Goal: Transaction & Acquisition: Purchase product/service

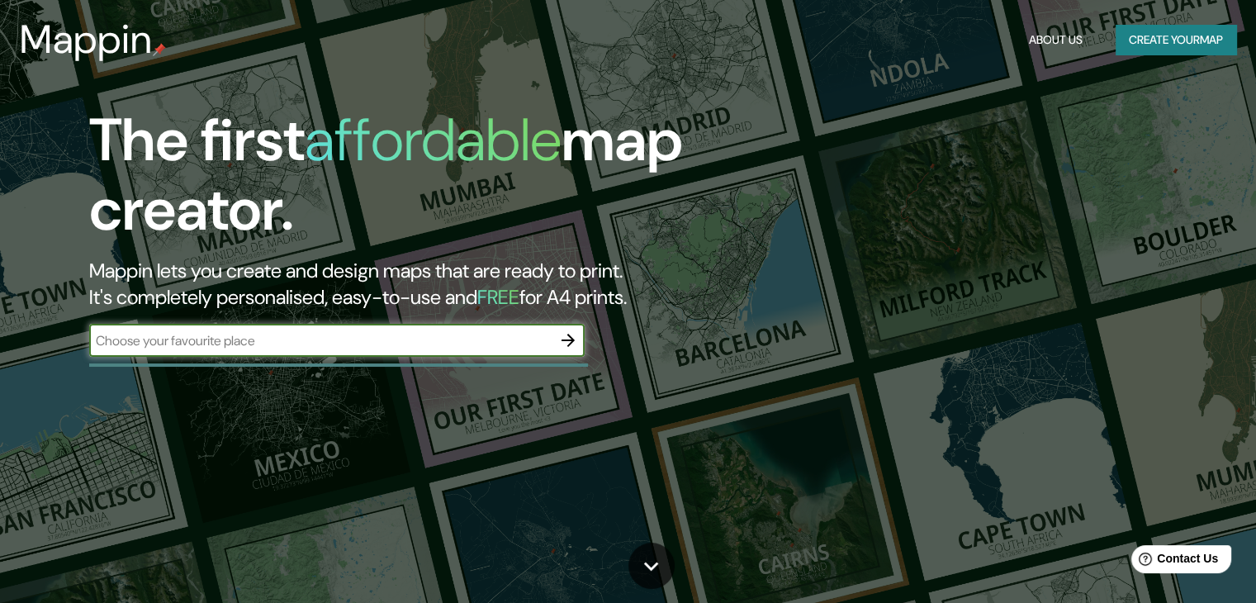
click at [324, 344] on input "text" at bounding box center [320, 340] width 463 height 19
type input "san [PERSON_NAME]"
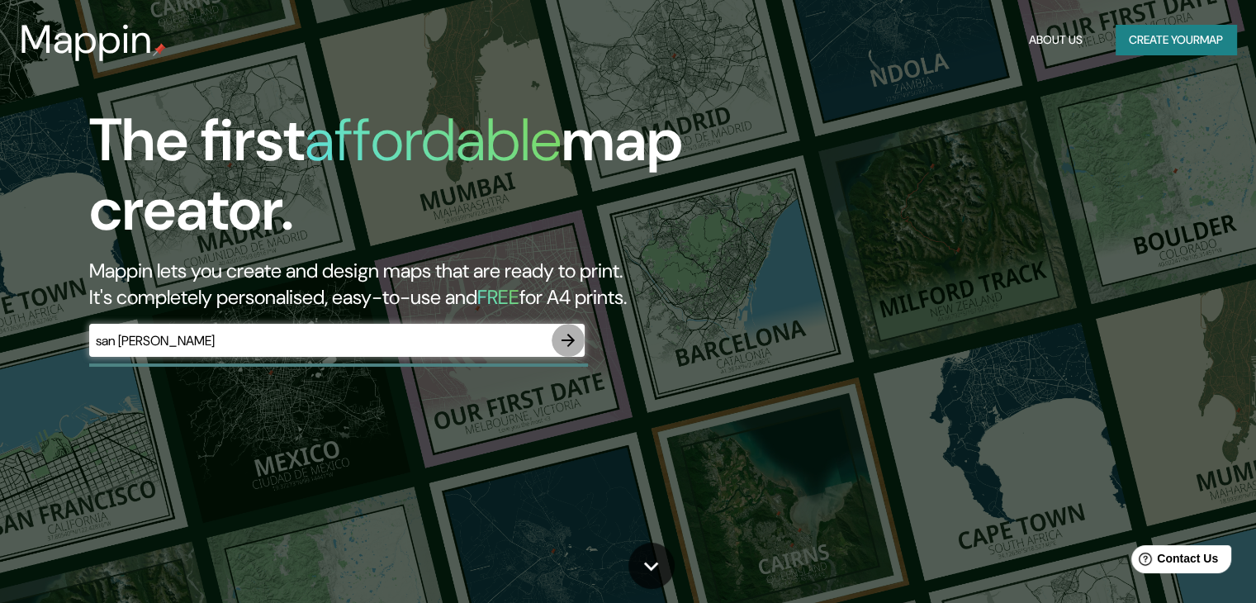
click at [571, 337] on icon "button" at bounding box center [568, 340] width 13 height 13
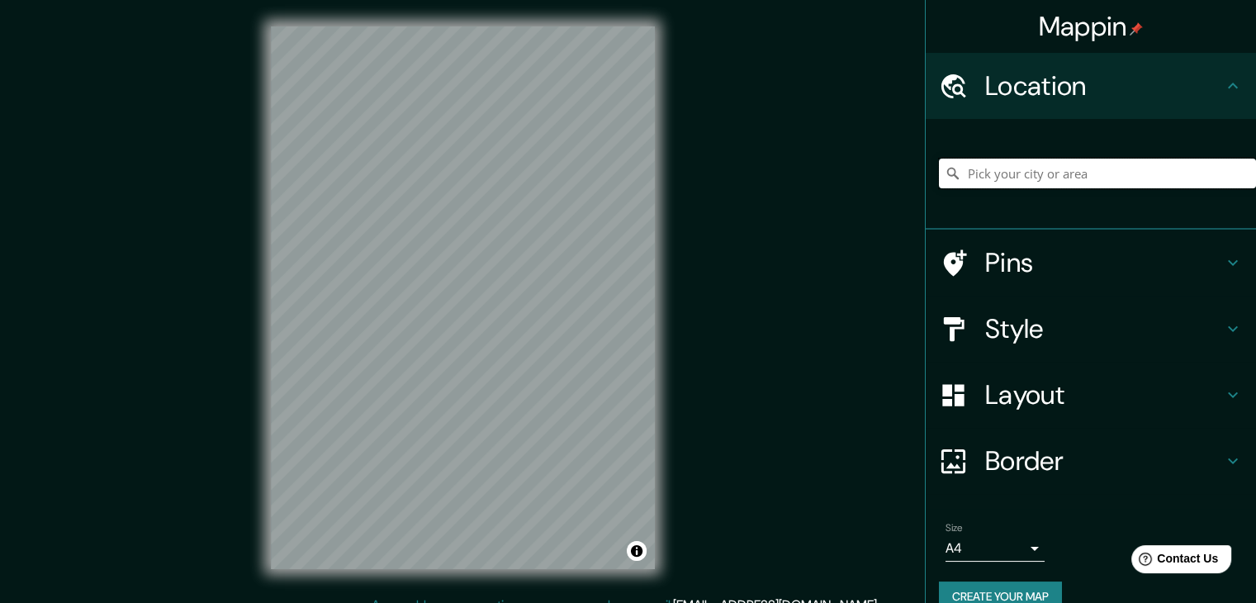
click at [1027, 184] on input "Pick your city or area" at bounding box center [1097, 174] width 317 height 30
click at [543, 19] on div "© Mapbox © OpenStreetMap Improve this map" at bounding box center [462, 297] width 437 height 595
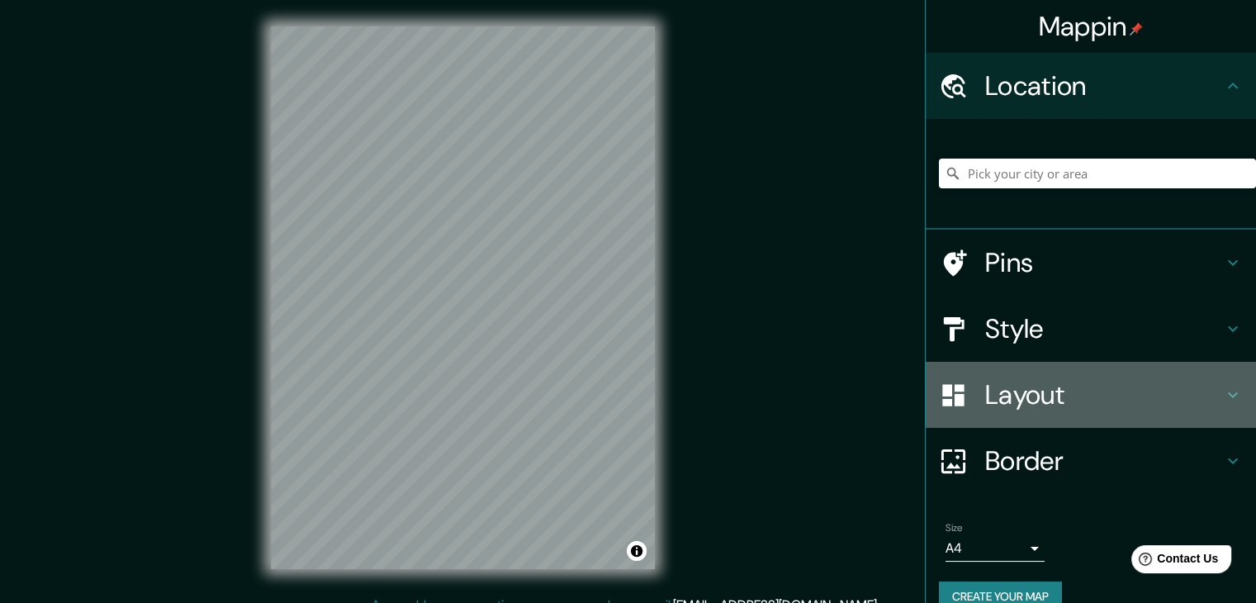
click at [1126, 410] on div "Layout" at bounding box center [1091, 395] width 330 height 66
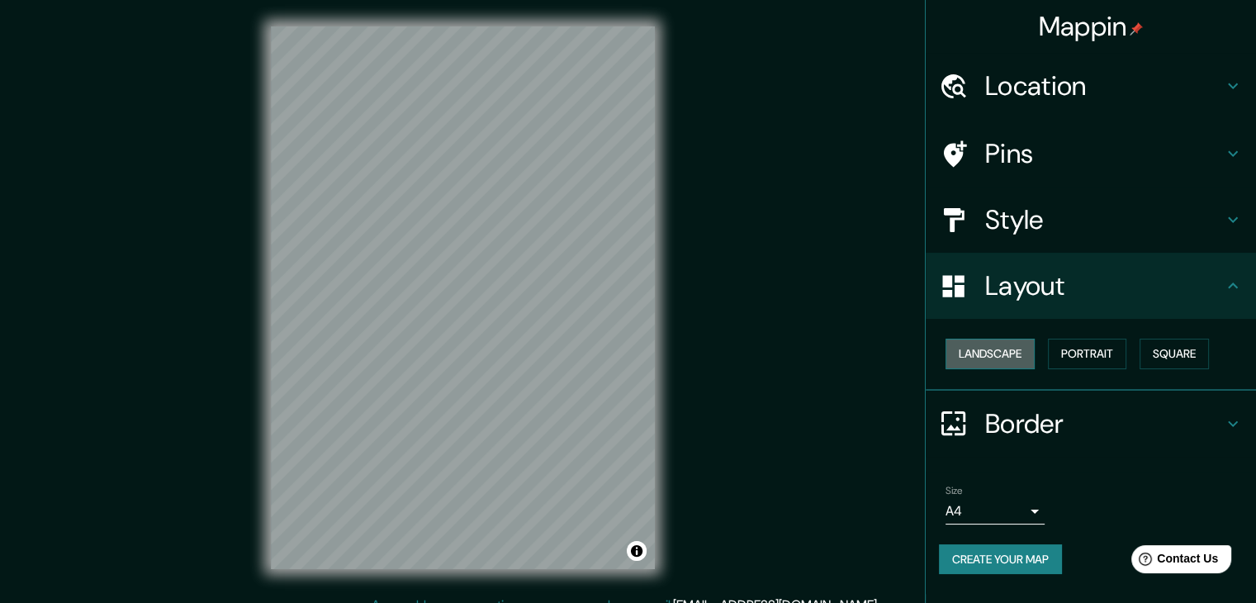
click at [1005, 351] on button "Landscape" at bounding box center [990, 354] width 89 height 31
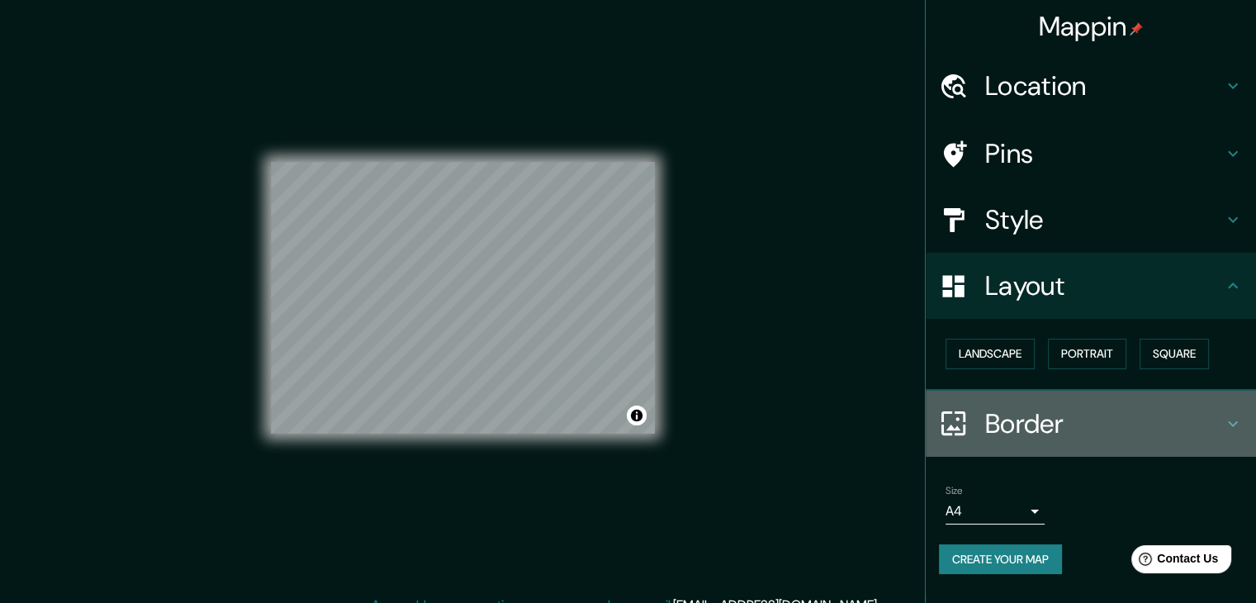
click at [1094, 417] on h4 "Border" at bounding box center [1104, 423] width 238 height 33
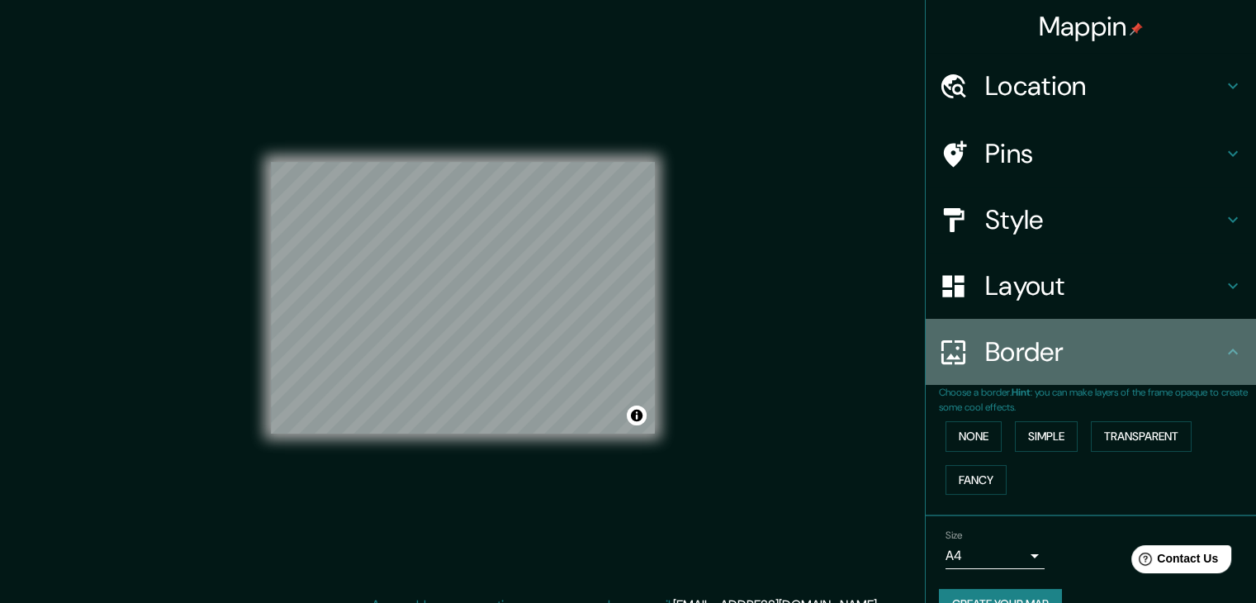
click at [1198, 353] on h4 "Border" at bounding box center [1104, 351] width 238 height 33
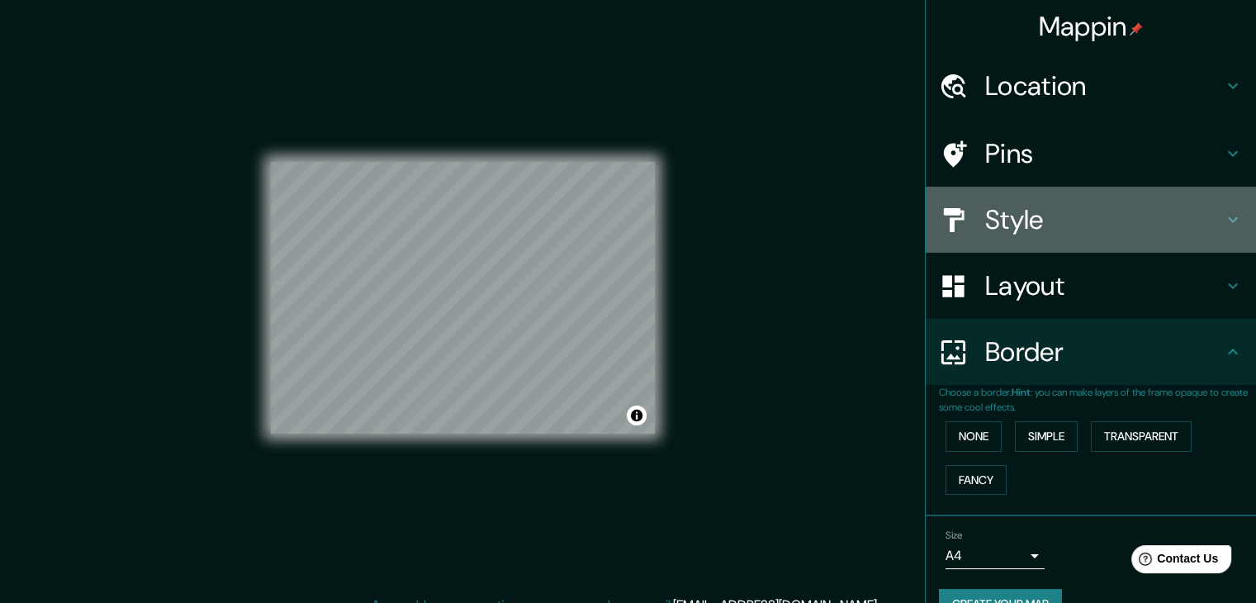
click at [1204, 225] on h4 "Style" at bounding box center [1104, 219] width 238 height 33
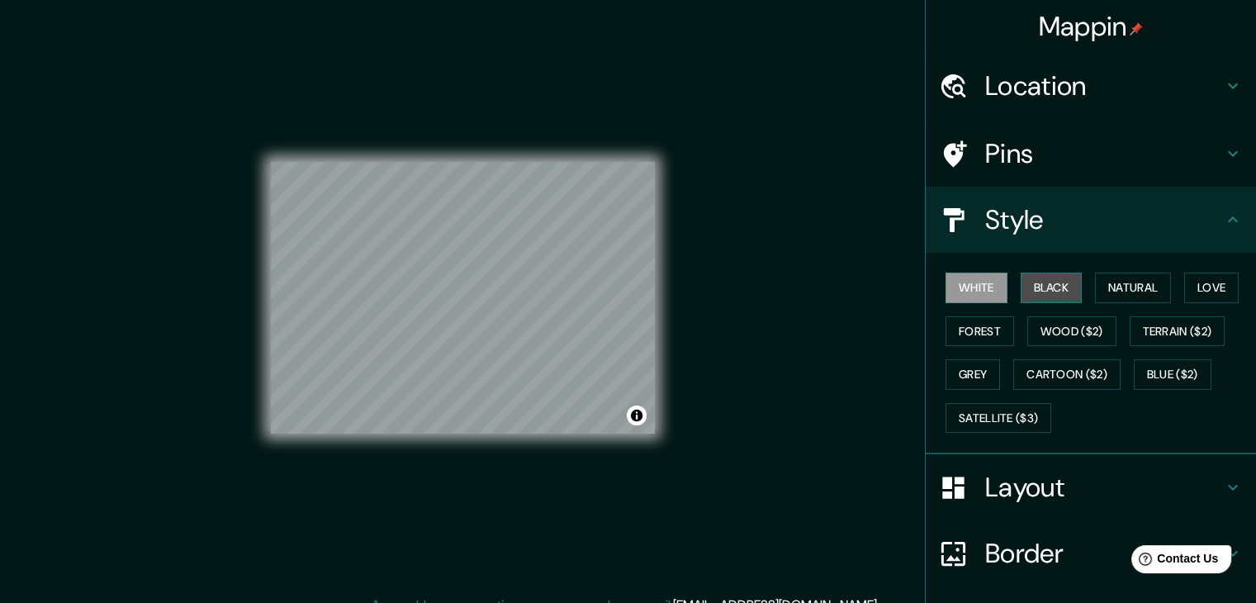
click at [1043, 291] on button "Black" at bounding box center [1052, 288] width 62 height 31
click at [966, 276] on button "White" at bounding box center [977, 288] width 62 height 31
click at [1191, 301] on button "Love" at bounding box center [1211, 288] width 55 height 31
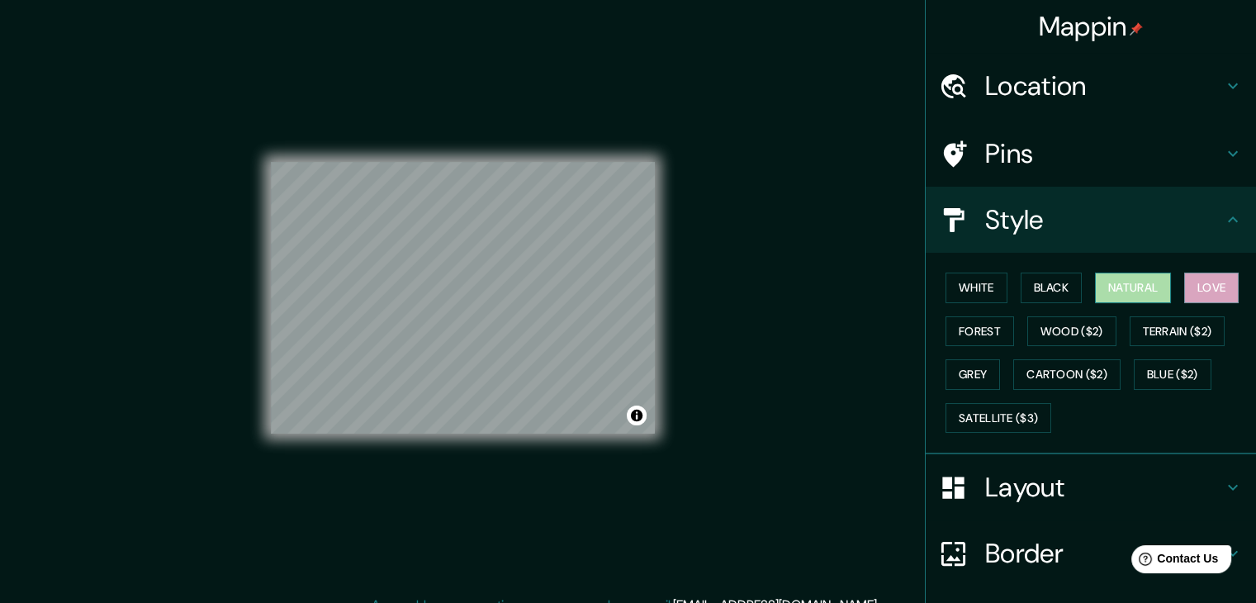
click at [1143, 283] on button "Natural" at bounding box center [1133, 288] width 76 height 31
click at [984, 325] on button "Forest" at bounding box center [980, 331] width 69 height 31
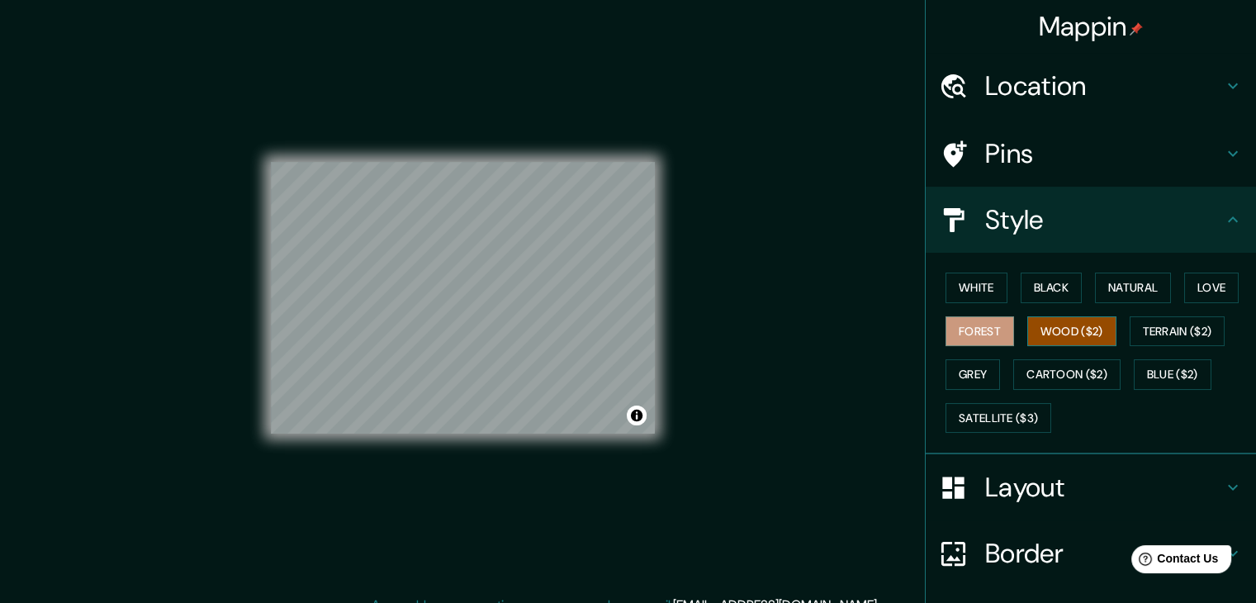
click at [1038, 330] on button "Wood ($2)" at bounding box center [1071, 331] width 89 height 31
click at [1153, 328] on button "Terrain ($2)" at bounding box center [1178, 331] width 96 height 31
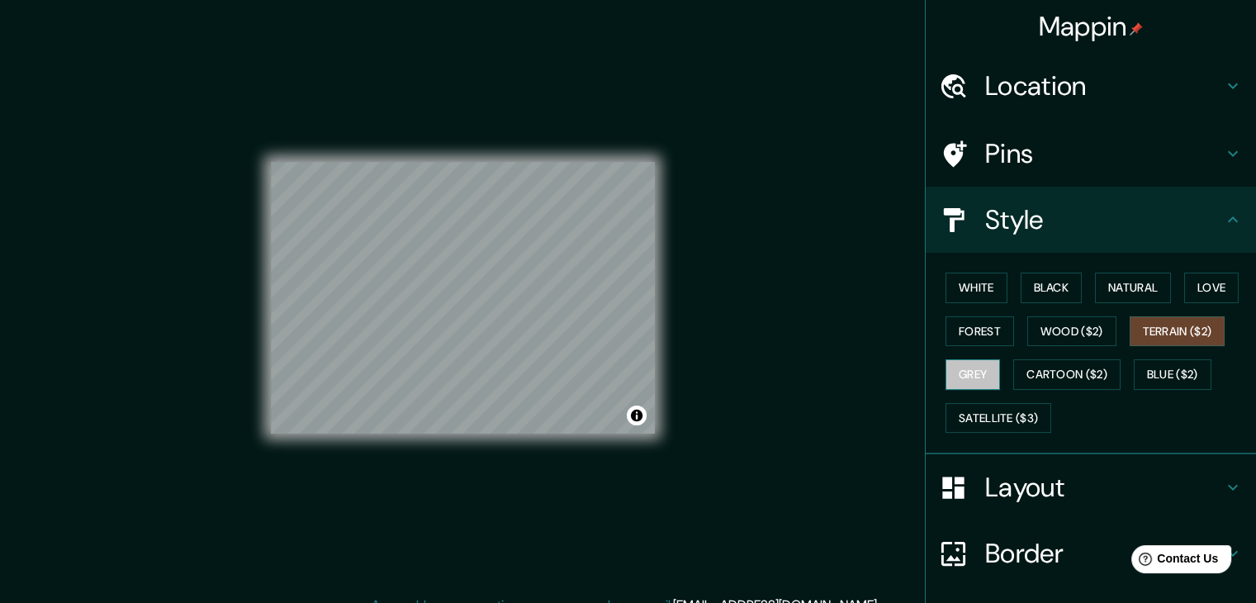
click at [951, 374] on button "Grey" at bounding box center [973, 374] width 55 height 31
click at [1080, 368] on button "Cartoon ($2)" at bounding box center [1066, 374] width 107 height 31
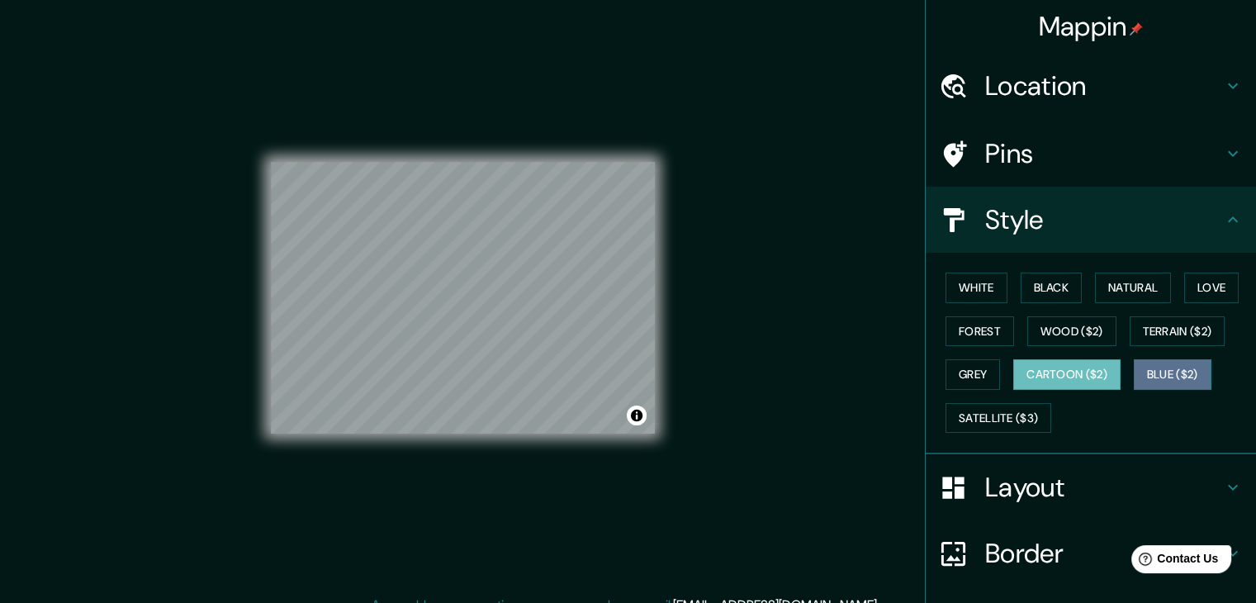
click at [1146, 381] on button "Blue ($2)" at bounding box center [1173, 374] width 78 height 31
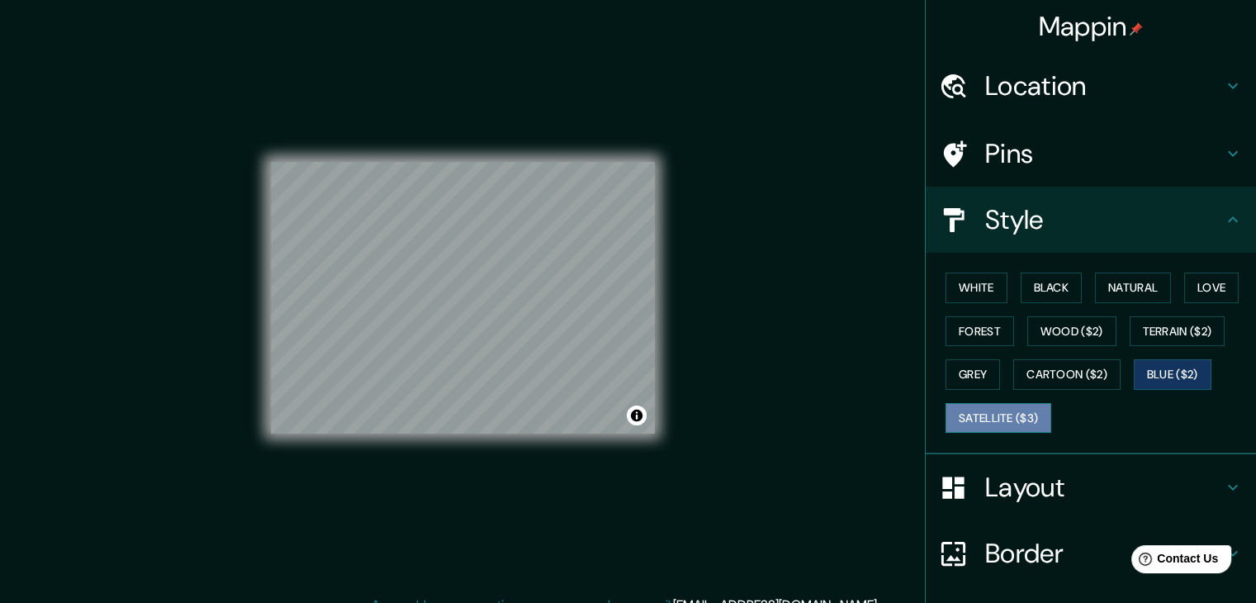
click at [946, 418] on button "Satellite ($3)" at bounding box center [999, 418] width 106 height 31
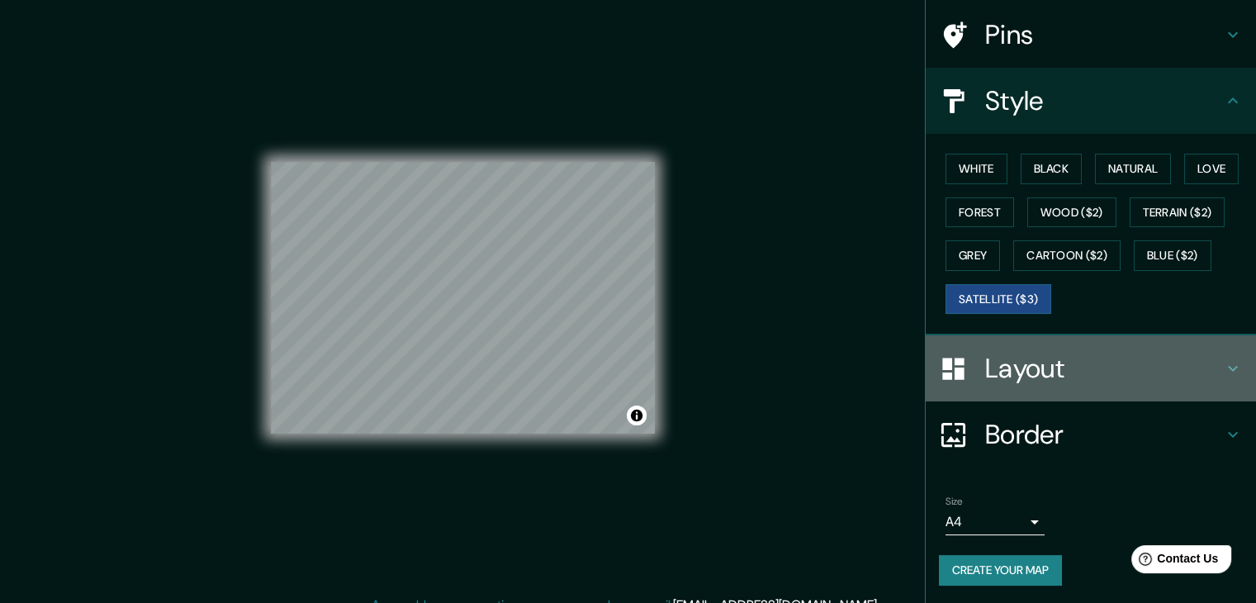
click at [1080, 358] on h4 "Layout" at bounding box center [1104, 368] width 238 height 33
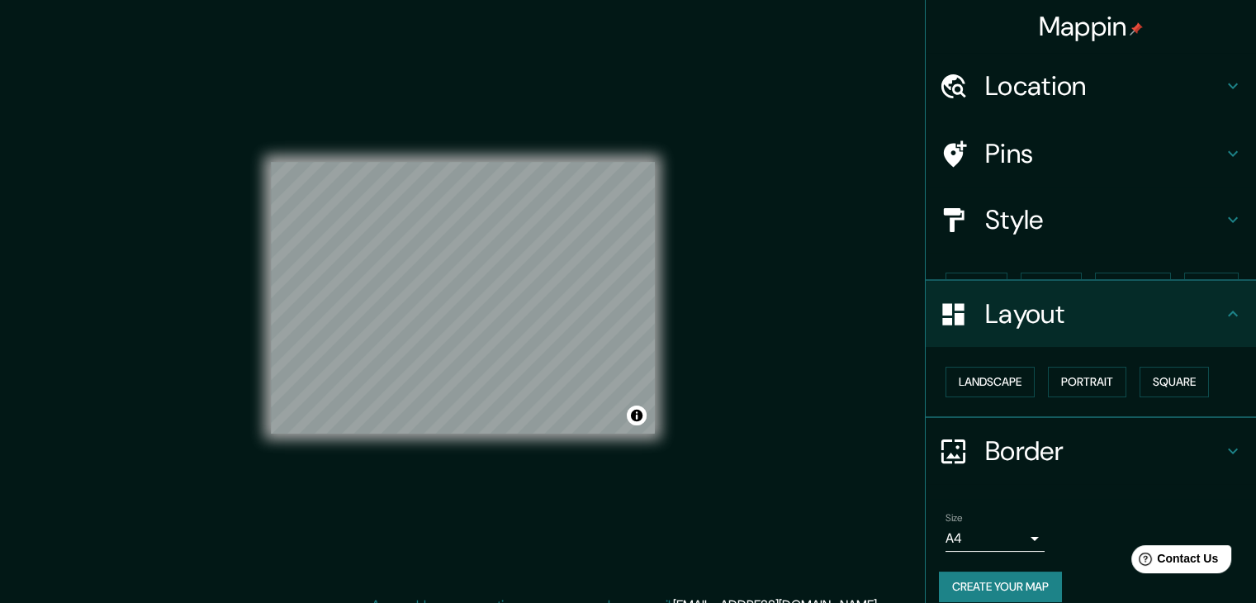
scroll to position [0, 0]
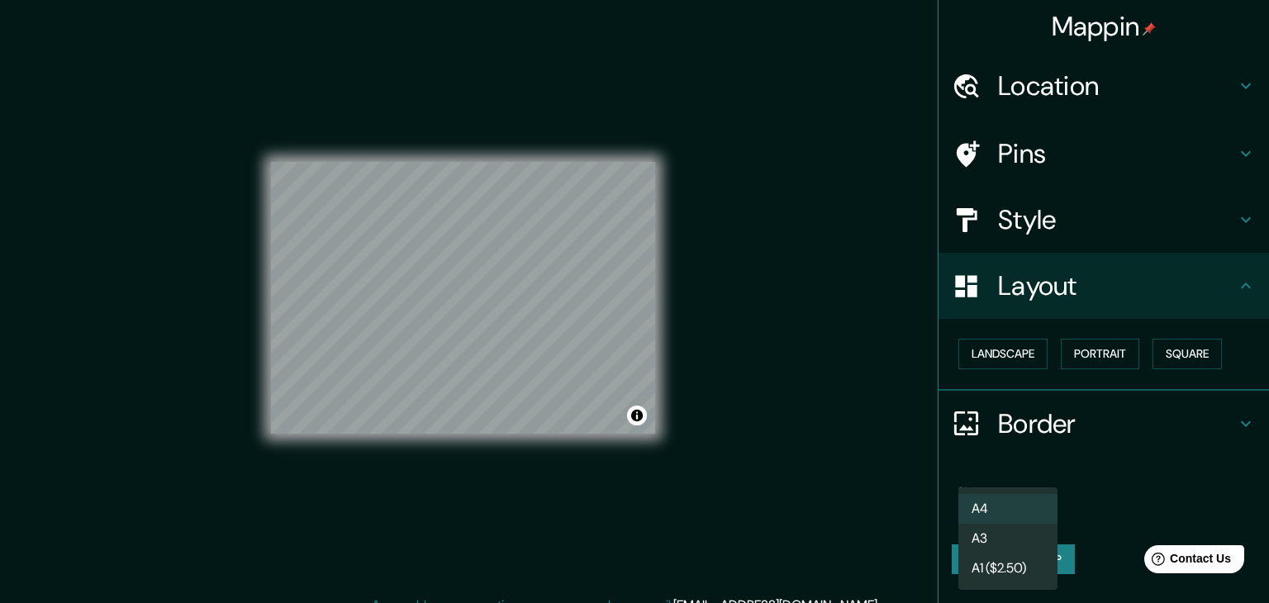
click at [1027, 510] on body "Mappin Location Pins Style Layout Landscape Portrait Square Border Choose a bor…" at bounding box center [634, 301] width 1269 height 603
click at [1023, 541] on li "A3" at bounding box center [1007, 539] width 99 height 30
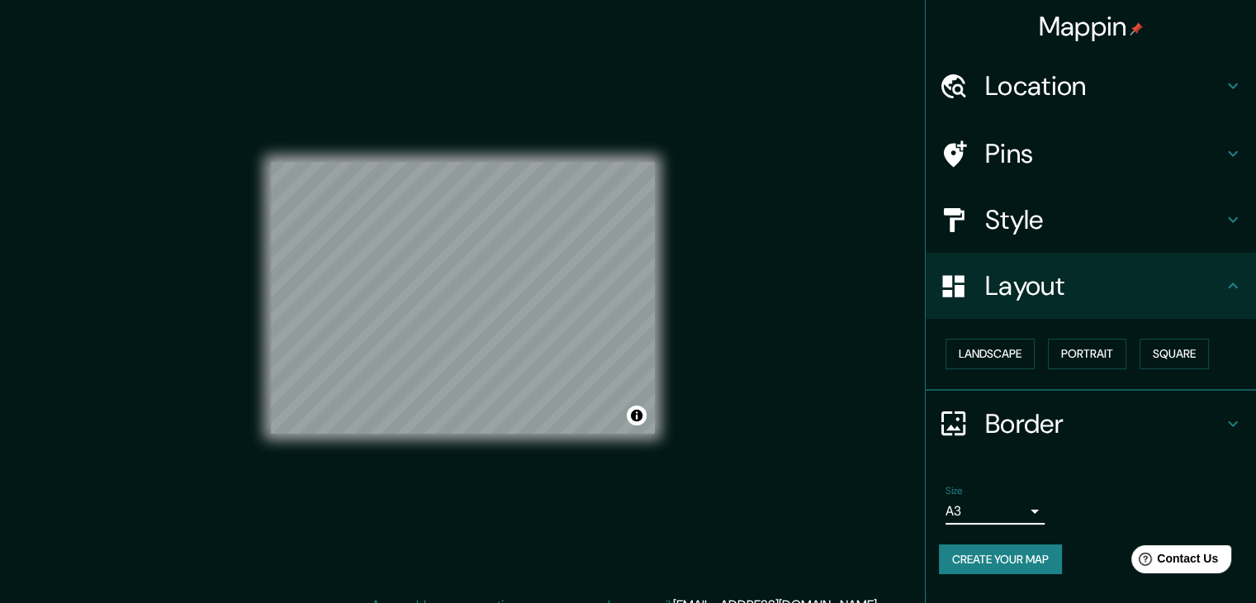
click at [1075, 440] on div "Border" at bounding box center [1091, 424] width 330 height 66
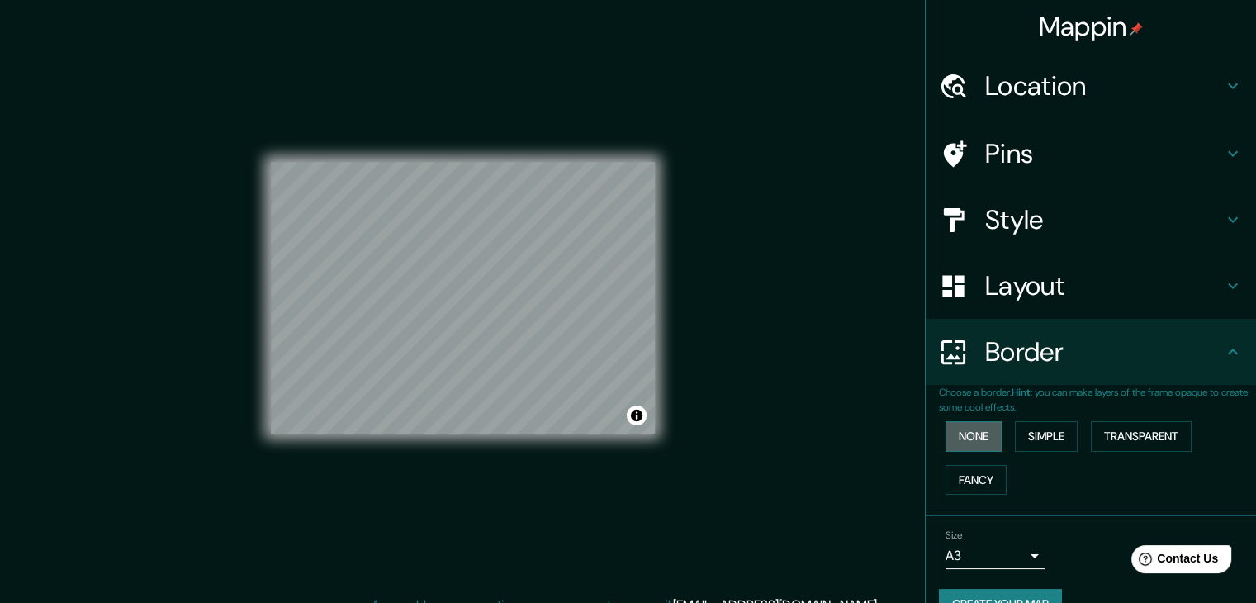
click at [988, 443] on button "None" at bounding box center [974, 436] width 56 height 31
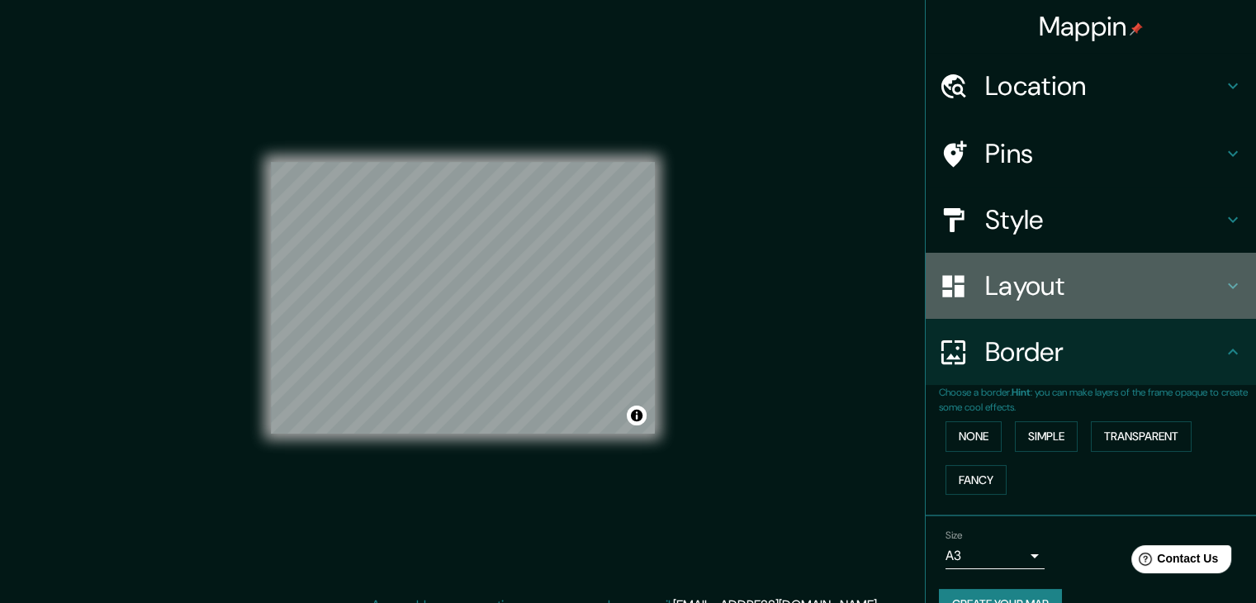
click at [1110, 306] on div "Layout" at bounding box center [1091, 286] width 330 height 66
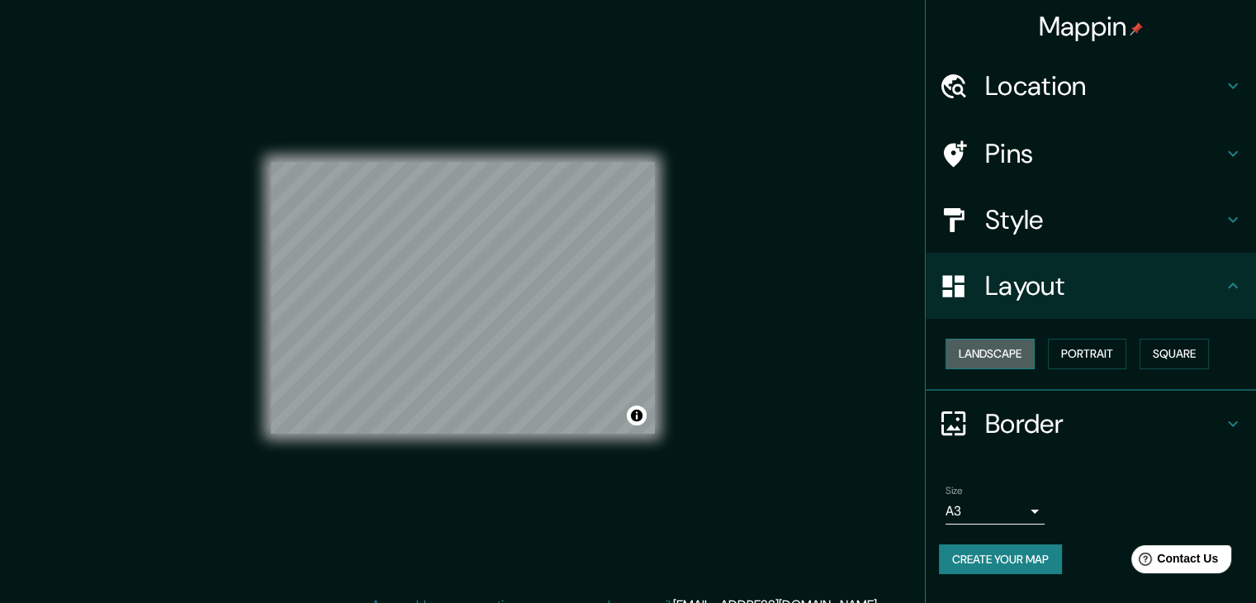
click at [1000, 358] on button "Landscape" at bounding box center [990, 354] width 89 height 31
click at [1076, 259] on div "Layout" at bounding box center [1091, 286] width 330 height 66
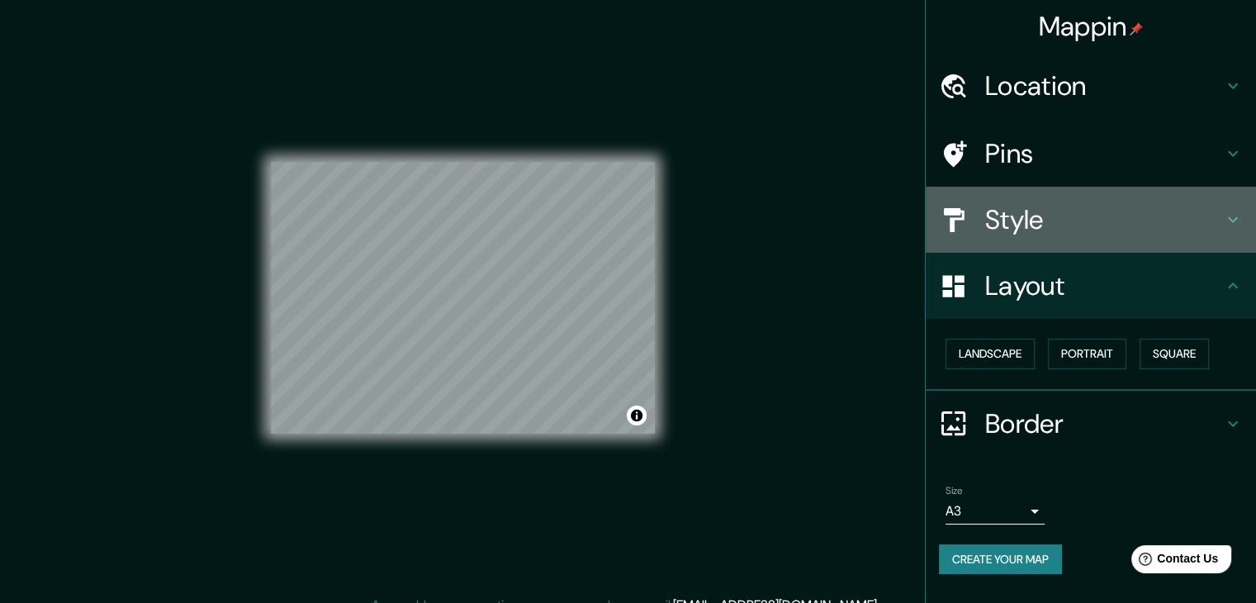
click at [1098, 211] on h4 "Style" at bounding box center [1104, 219] width 238 height 33
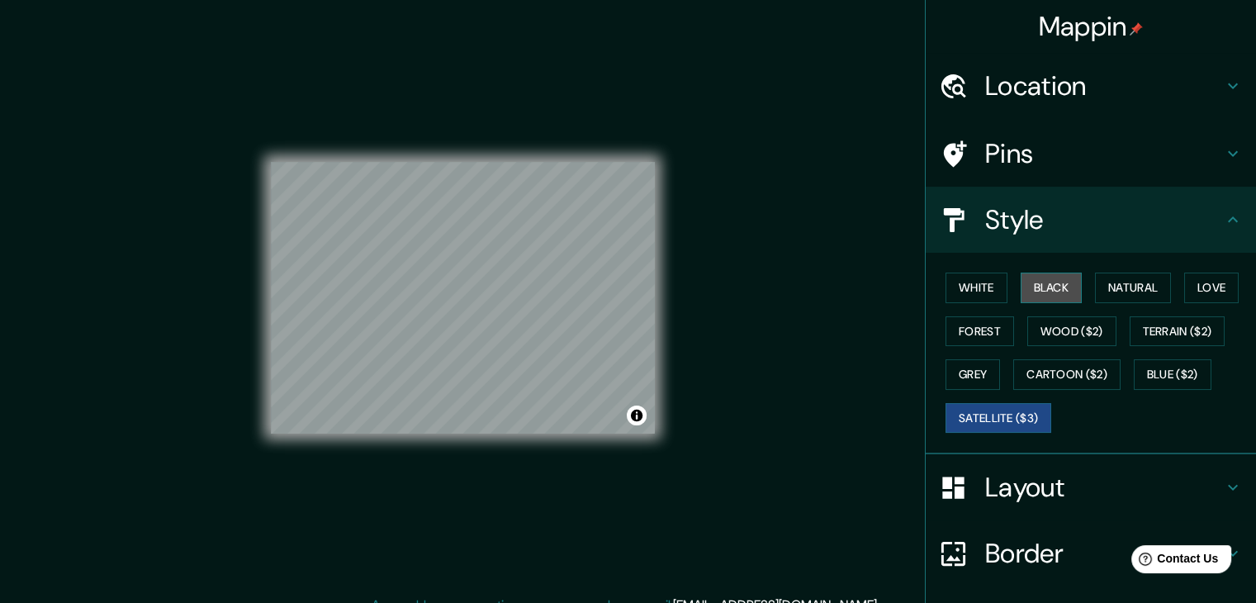
click at [1021, 288] on button "Black" at bounding box center [1052, 288] width 62 height 31
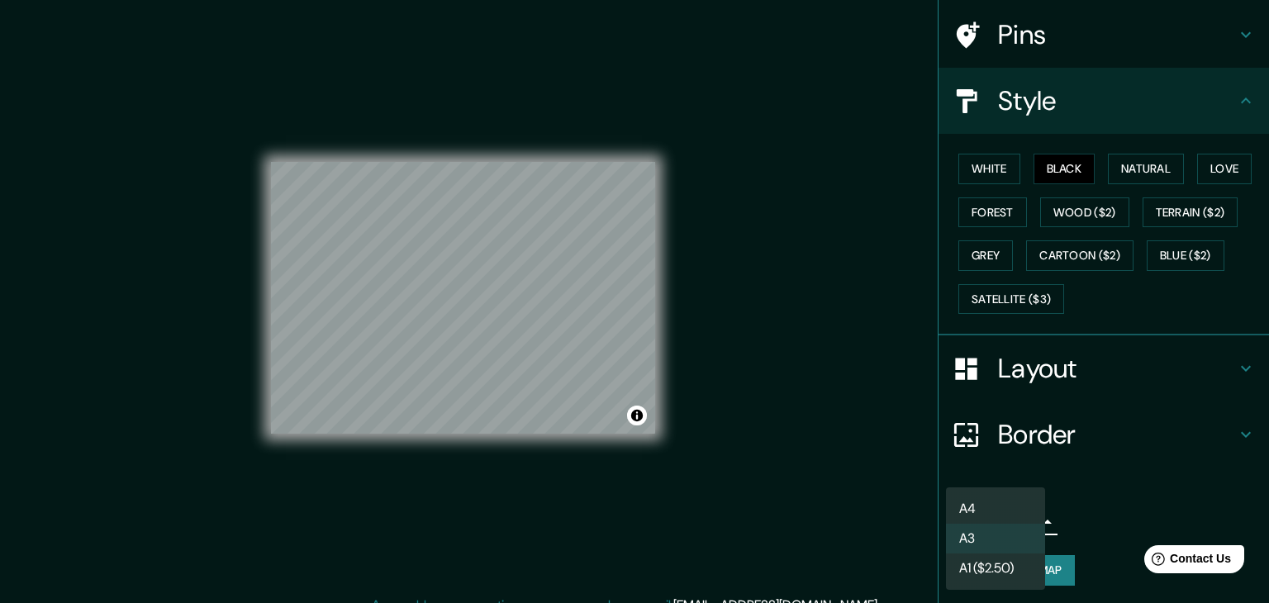
click at [1014, 512] on body "Mappin Location Pins Style White Black Natural Love Forest Wood ($2) Terrain ($…" at bounding box center [634, 301] width 1269 height 603
click at [1002, 506] on li "A4" at bounding box center [995, 509] width 99 height 30
type input "single"
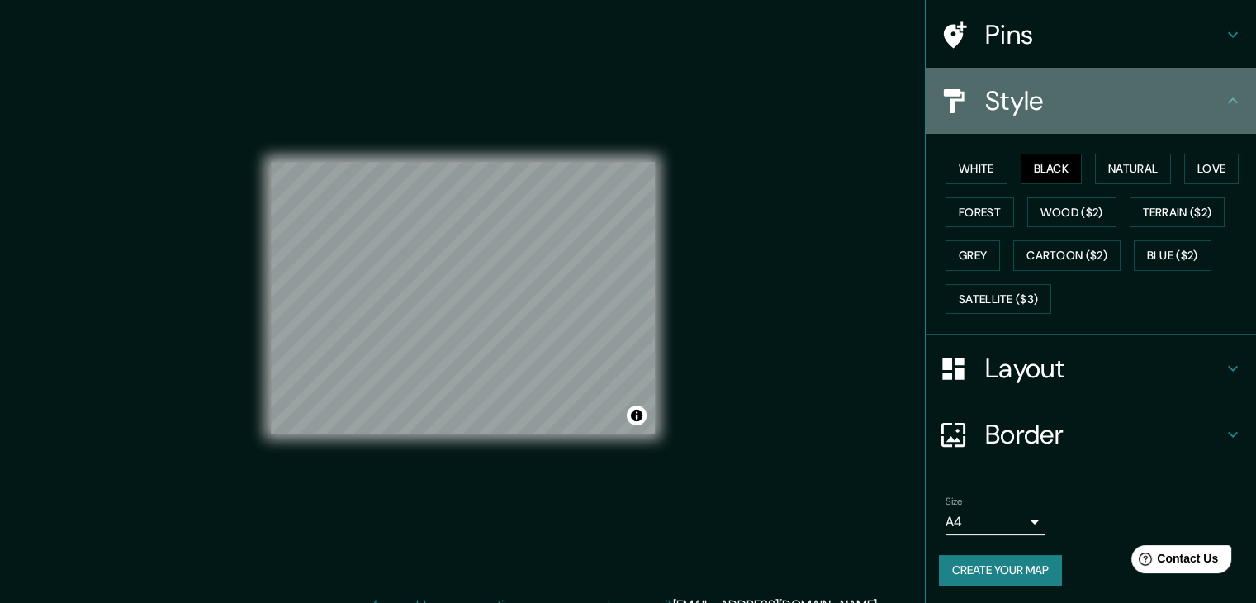
click at [1234, 113] on div "Style" at bounding box center [1091, 101] width 330 height 66
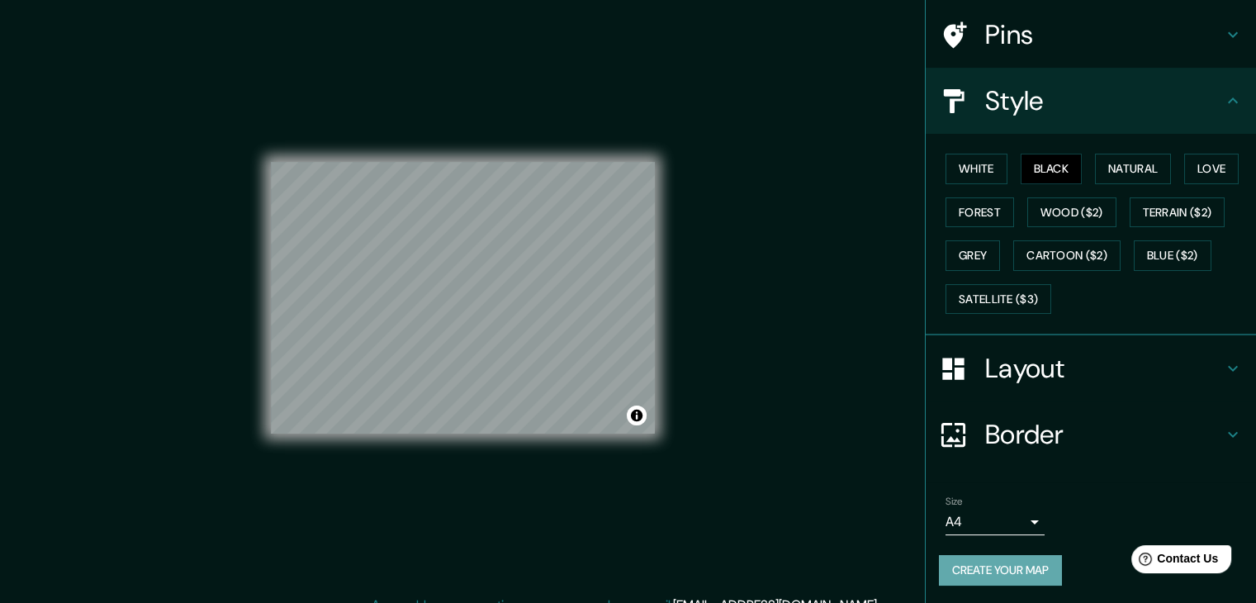
click at [939, 569] on button "Create your map" at bounding box center [1000, 570] width 123 height 31
click at [981, 565] on button "Create your map" at bounding box center [1000, 570] width 123 height 31
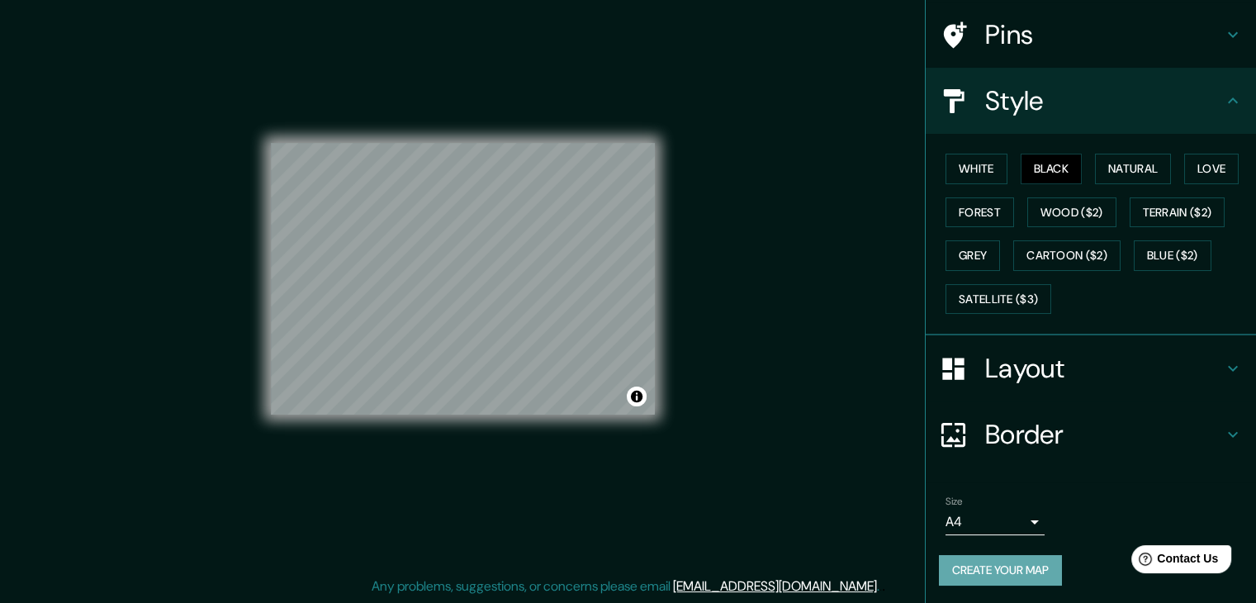
click at [1015, 567] on button "Create your map" at bounding box center [1000, 570] width 123 height 31
